Goal: Register for event/course

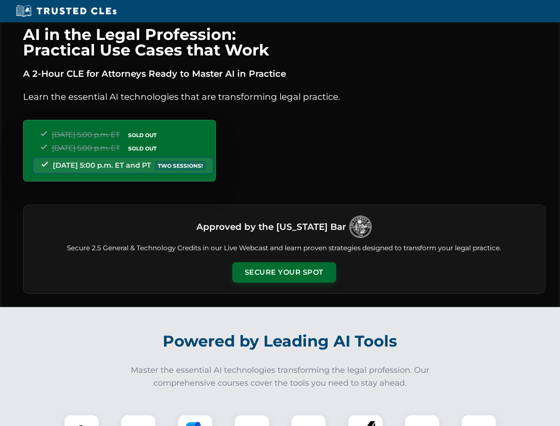
click at [284, 272] on button "Secure Your Spot" at bounding box center [284, 272] width 104 height 20
click at [82, 420] on img at bounding box center [82, 432] width 26 height 26
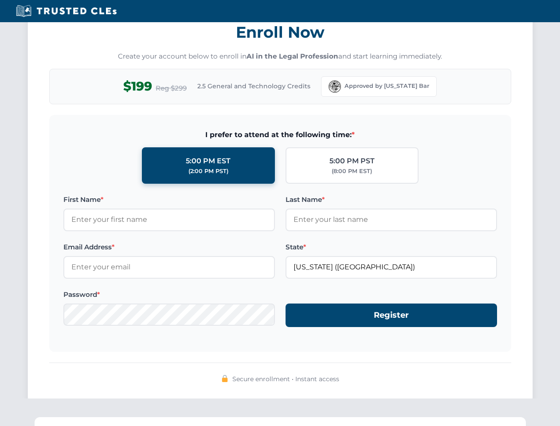
scroll to position [870, 0]
